Goal: Check status: Check status

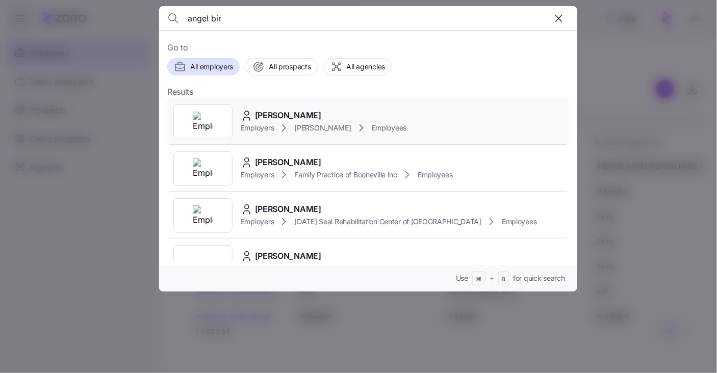
type input "angel bir"
click at [296, 112] on span "[PERSON_NAME]" at bounding box center [288, 115] width 66 height 13
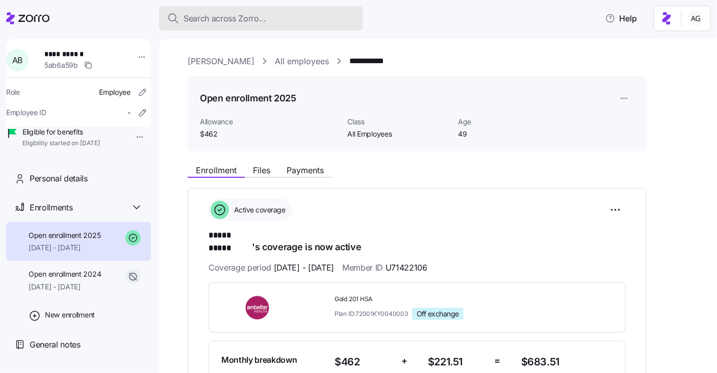
click at [258, 15] on span "Search across Zorro..." at bounding box center [225, 18] width 83 height 13
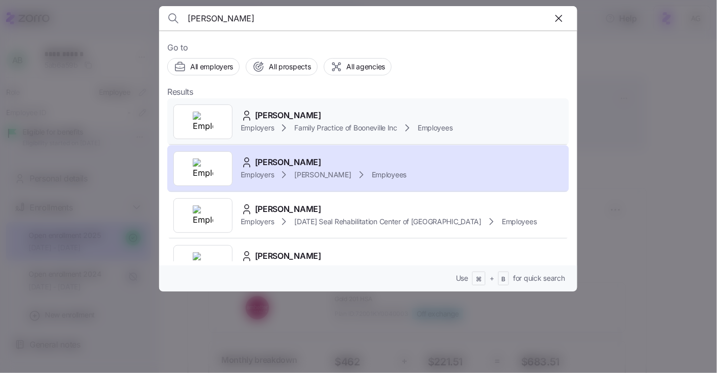
type input "[PERSON_NAME]"
click at [311, 123] on span "Family Practice of Booneville Inc" at bounding box center [345, 128] width 103 height 10
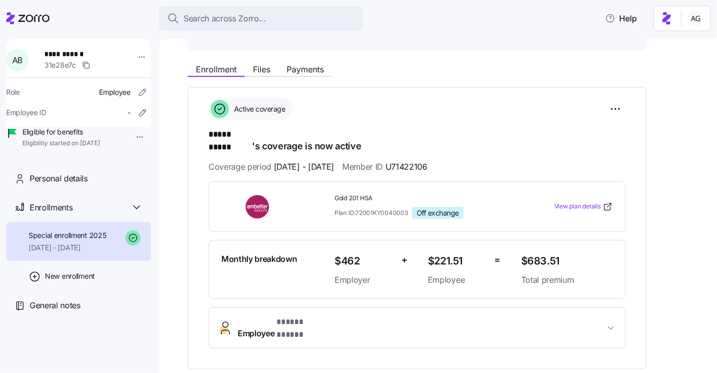
scroll to position [88, 0]
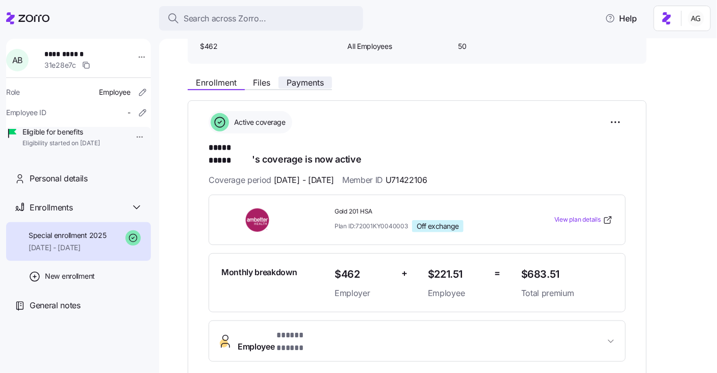
click at [308, 88] on button "Payments" at bounding box center [305, 82] width 54 height 12
